Goal: Task Accomplishment & Management: Manage account settings

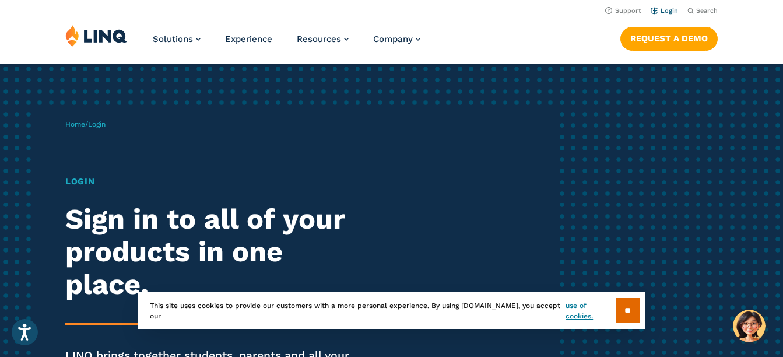
click at [671, 10] on link "Login" at bounding box center [664, 11] width 27 height 8
click at [96, 127] on span "Login" at bounding box center [96, 124] width 17 height 8
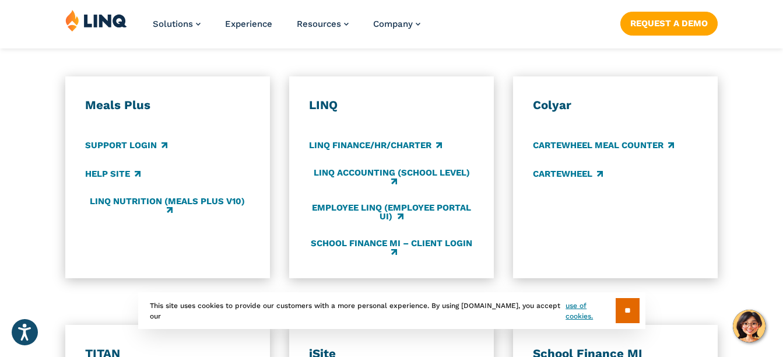
scroll to position [651, 0]
